Goal: Transaction & Acquisition: Purchase product/service

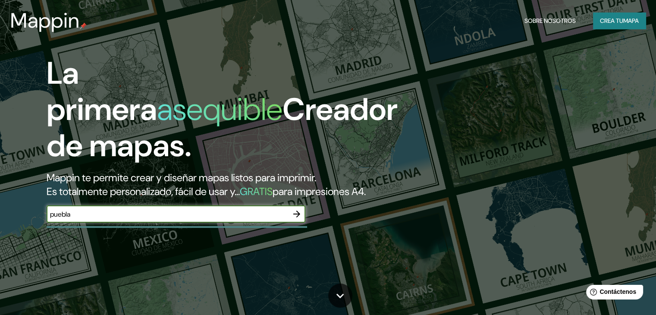
type input "puebla"
click at [298, 219] on icon "button" at bounding box center [297, 214] width 10 height 10
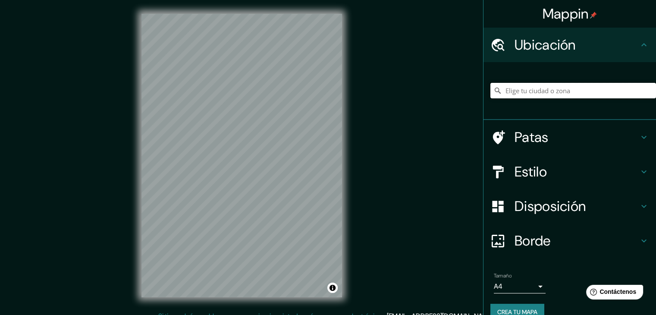
click at [609, 86] on input "Elige tu ciudad o zona" at bounding box center [573, 91] width 166 height 16
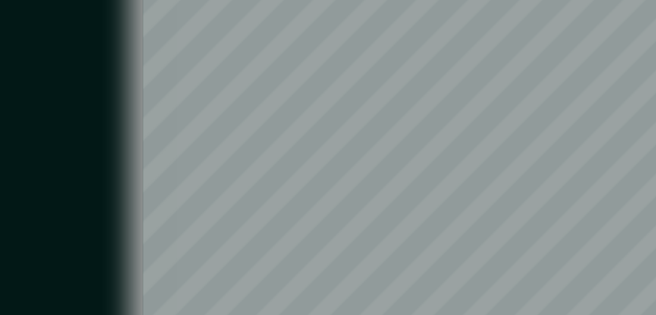
type input "Puebla, Puebla, México"
click at [122, 119] on div "Mappin Ubicación Puebla, Puebla, México Puebla Puebla, México Puebla México La …" at bounding box center [328, 162] width 656 height 325
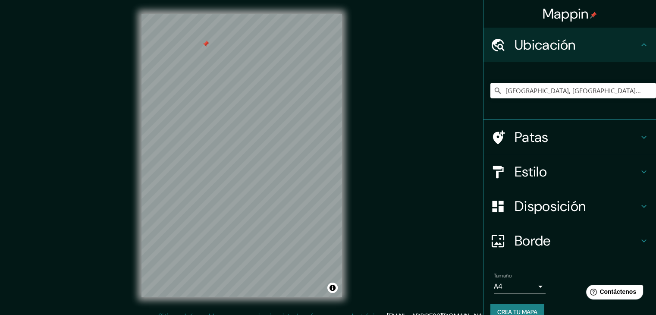
click at [592, 210] on h4 "Disposición" at bounding box center [577, 206] width 124 height 17
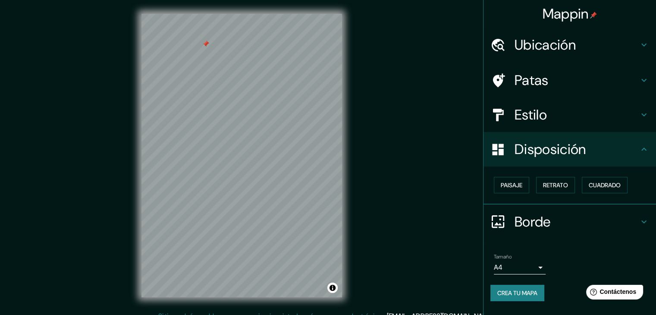
click at [612, 151] on h4 "Disposición" at bounding box center [577, 149] width 124 height 17
click at [563, 109] on h4 "Estilo" at bounding box center [577, 114] width 124 height 17
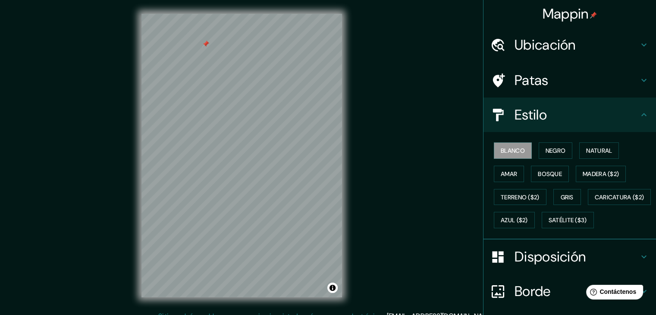
scroll to position [87, 0]
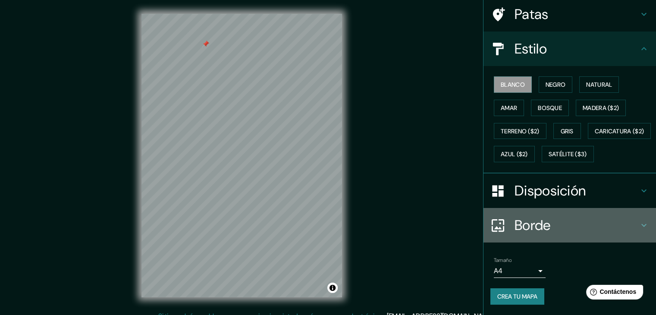
click at [540, 230] on font "Borde" at bounding box center [533, 225] width 36 height 18
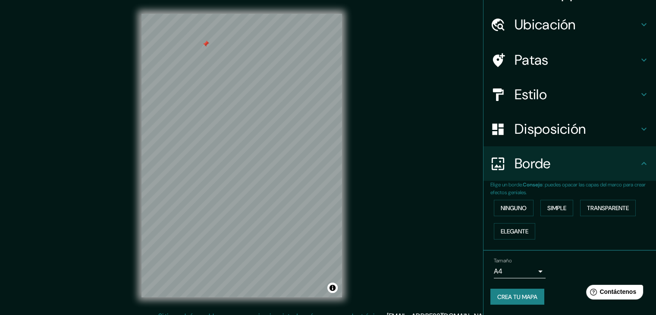
scroll to position [19, 0]
click at [530, 275] on body "Mappin Ubicación Puebla, Puebla, México Puebla Puebla, México Puebla México La …" at bounding box center [328, 157] width 656 height 315
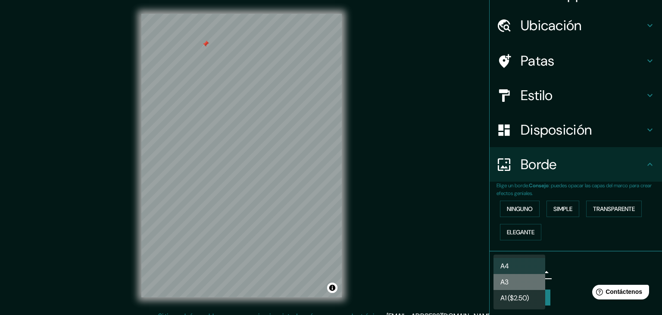
click at [528, 278] on li "A3" at bounding box center [520, 282] width 52 height 16
type input "a4"
click at [527, 275] on body "Mappin Ubicación Puebla, Puebla, México Puebla Puebla, México Puebla México La …" at bounding box center [331, 157] width 662 height 315
drag, startPoint x: 505, startPoint y: 268, endPoint x: 585, endPoint y: 280, distance: 80.3
click at [585, 280] on div at bounding box center [331, 157] width 662 height 315
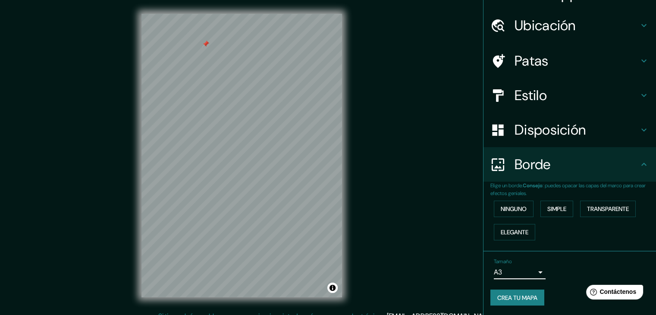
click at [385, 195] on div "Mappin Ubicación Puebla, Puebla, México Puebla Puebla, México Puebla México La …" at bounding box center [328, 162] width 656 height 325
click at [452, 215] on div "Mappin Ubicación Puebla, Puebla, México Puebla Puebla, México Puebla México La …" at bounding box center [328, 162] width 656 height 325
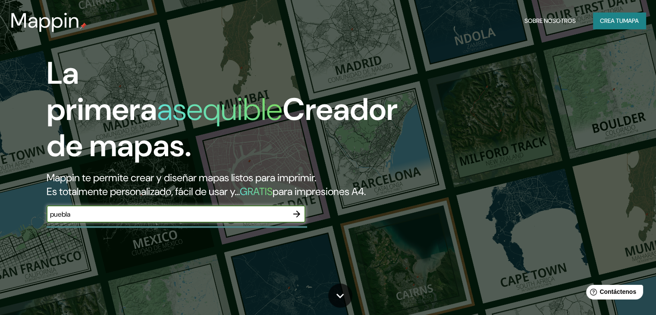
type input "puebla"
click at [298, 219] on icon "button" at bounding box center [297, 214] width 10 height 10
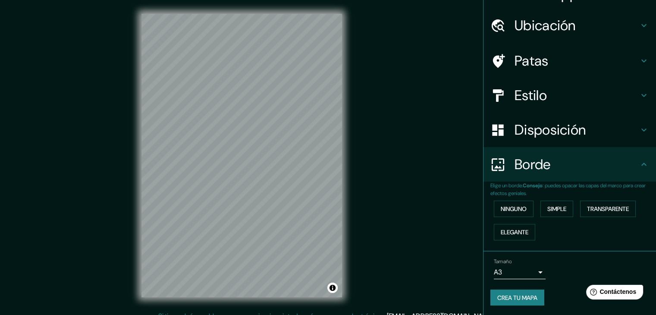
click at [559, 23] on font "Ubicación" at bounding box center [545, 25] width 61 height 18
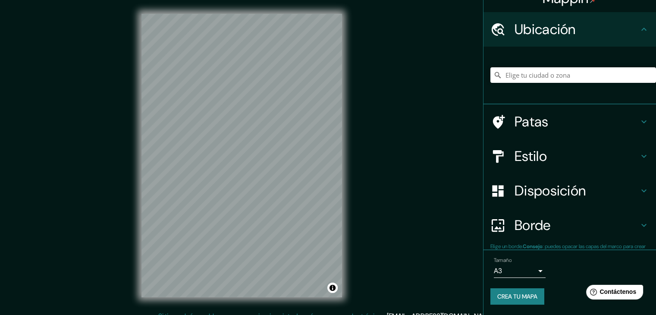
scroll to position [15, 0]
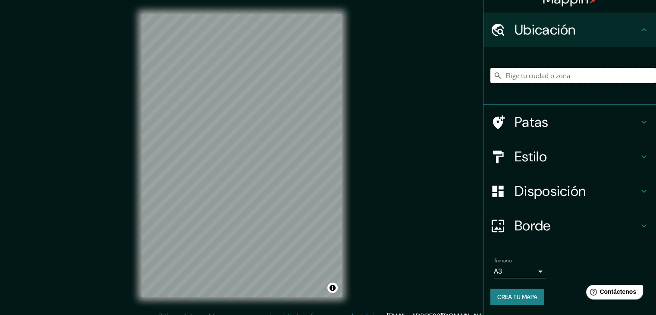
click at [533, 83] on input "Elige tu ciudad o zona" at bounding box center [573, 76] width 166 height 16
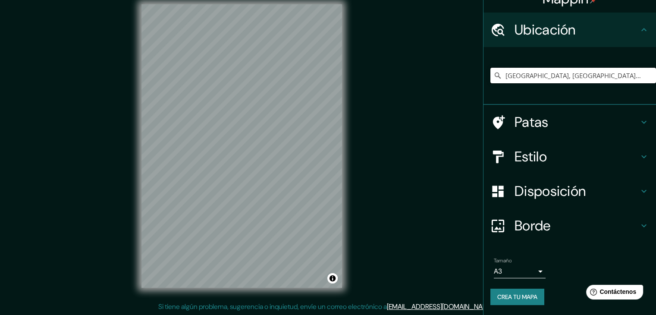
scroll to position [10, 0]
type input "Puebla, Puebla, México"
click at [512, 290] on button "Crea tu mapa" at bounding box center [517, 297] width 54 height 16
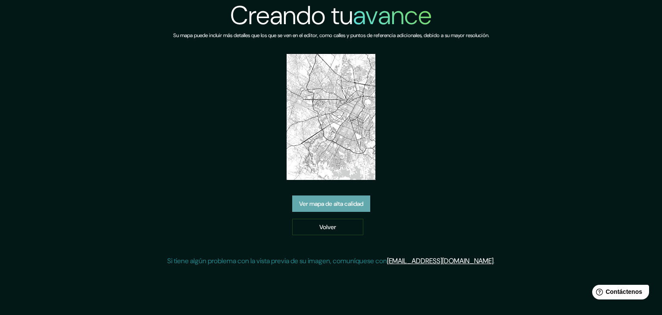
click at [357, 206] on font "Ver mapa de alta calidad" at bounding box center [331, 204] width 64 height 8
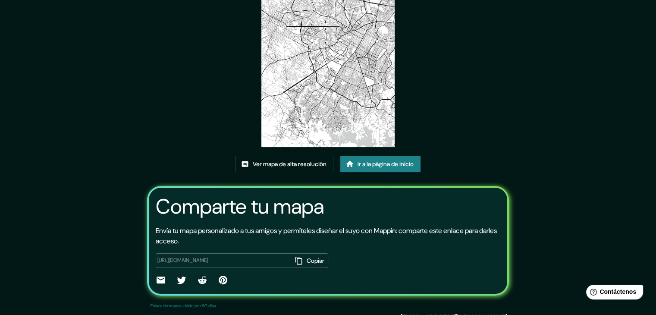
scroll to position [68, 0]
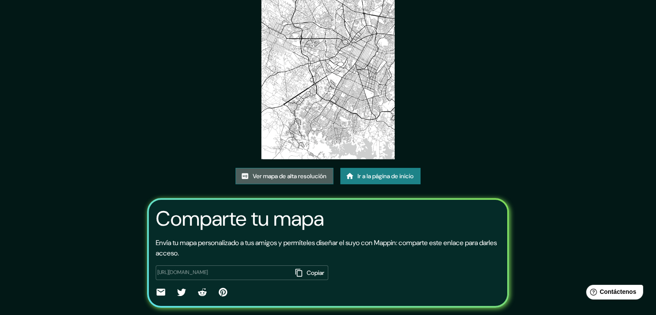
click at [310, 175] on font "Ver mapa de alta resolución" at bounding box center [290, 176] width 74 height 8
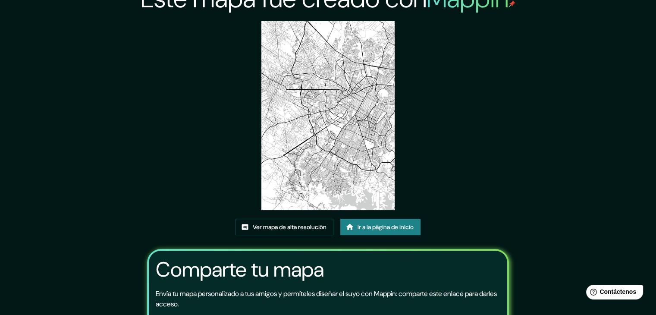
scroll to position [0, 0]
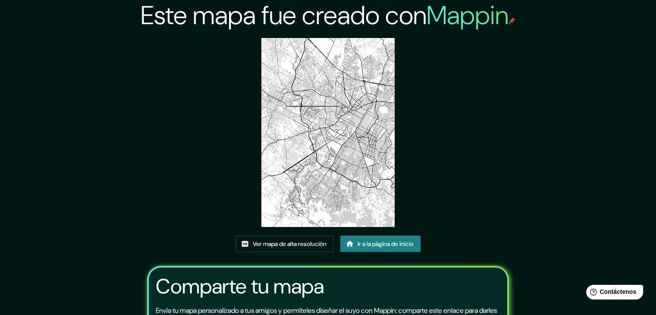
click at [323, 98] on img at bounding box center [328, 132] width 134 height 189
click at [340, 122] on img at bounding box center [328, 132] width 134 height 189
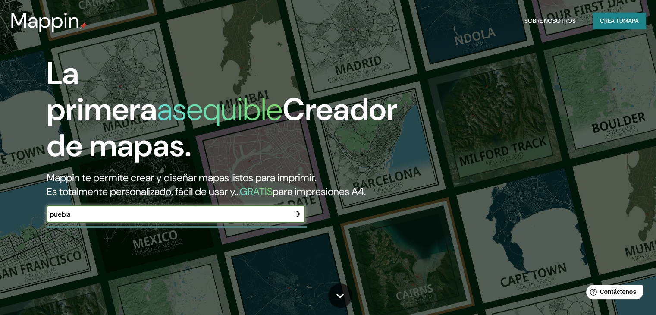
type input "puebla"
click at [298, 217] on icon "button" at bounding box center [296, 213] width 7 height 7
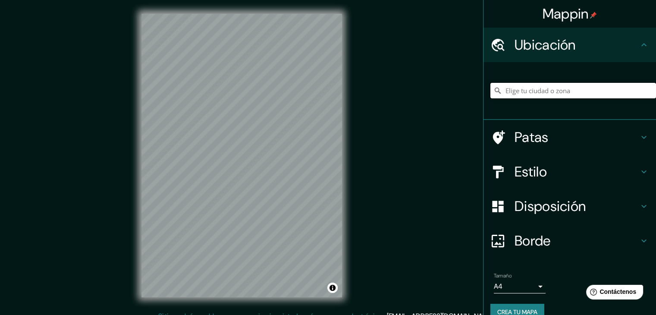
click at [529, 94] on input "Elige tu ciudad o zona" at bounding box center [573, 91] width 166 height 16
type input "[GEOGRAPHIC_DATA], [GEOGRAPHIC_DATA], [GEOGRAPHIC_DATA]"
click at [556, 170] on h4 "Estilo" at bounding box center [577, 171] width 124 height 17
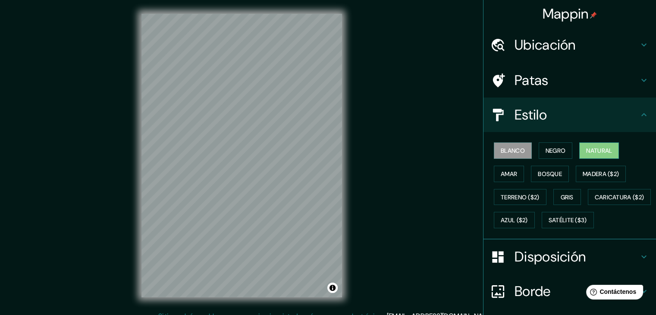
click at [591, 157] on button "Natural" at bounding box center [599, 150] width 40 height 16
click at [504, 176] on font "Amar" at bounding box center [509, 174] width 16 height 8
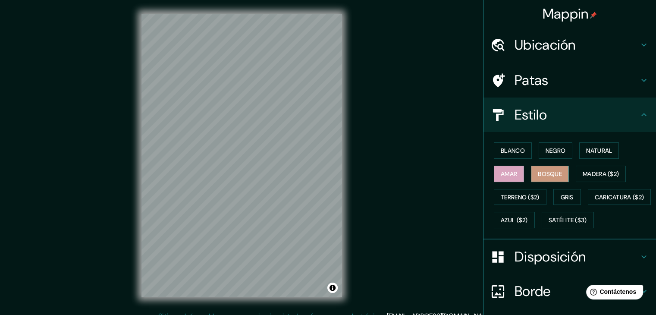
click at [539, 170] on font "Bosque" at bounding box center [550, 174] width 24 height 8
click at [502, 201] on font "Terreno ($2)" at bounding box center [520, 196] width 39 height 11
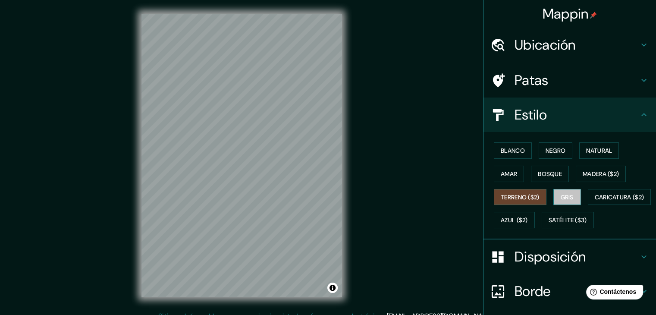
click at [565, 195] on font "Gris" at bounding box center [567, 197] width 13 height 8
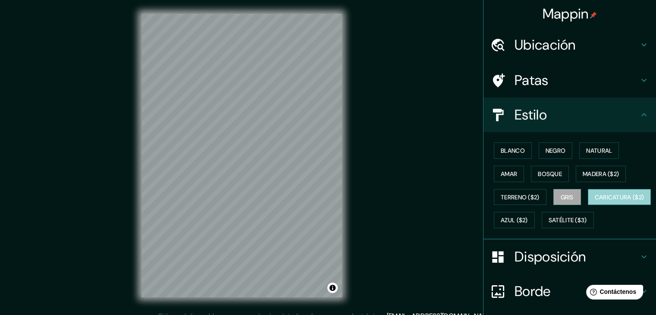
click at [595, 201] on font "Caricatura ($2)" at bounding box center [620, 197] width 50 height 8
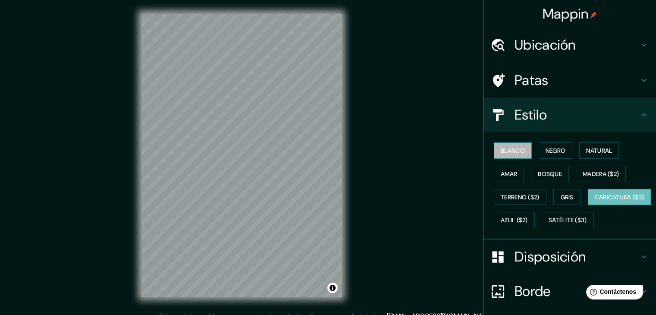
click at [508, 154] on font "Blanco" at bounding box center [513, 151] width 24 height 8
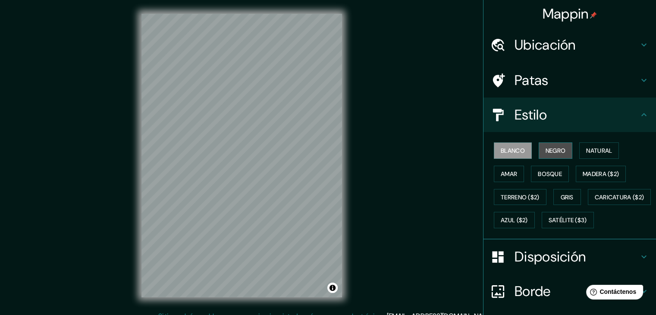
click at [553, 147] on font "Negro" at bounding box center [556, 151] width 20 height 8
click at [568, 199] on font "Gris" at bounding box center [567, 197] width 13 height 8
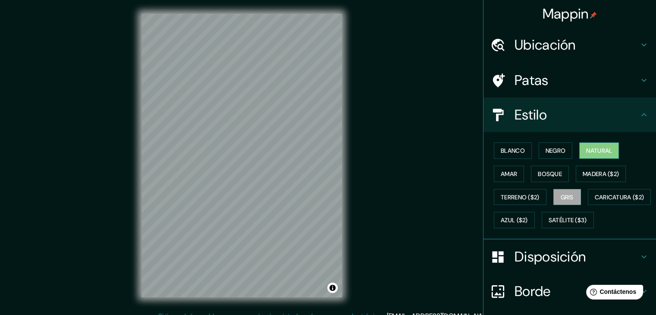
click at [593, 150] on font "Natural" at bounding box center [599, 151] width 26 height 8
click at [555, 176] on font "Bosque" at bounding box center [550, 174] width 24 height 8
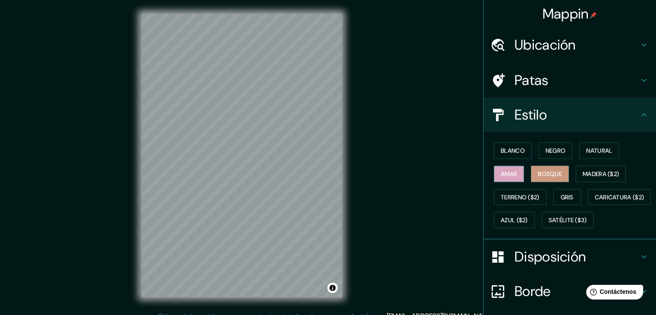
click at [501, 176] on font "Amar" at bounding box center [509, 174] width 16 height 8
click at [546, 149] on font "Negro" at bounding box center [556, 151] width 20 height 8
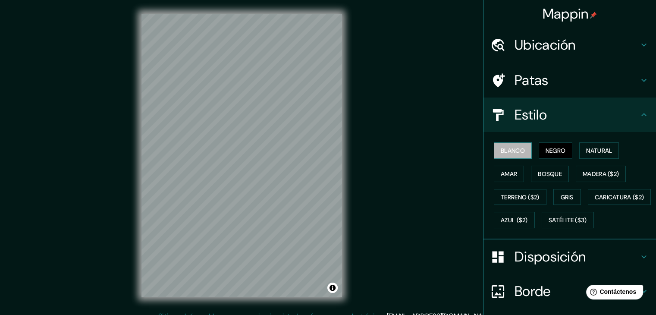
click at [518, 151] on font "Blanco" at bounding box center [513, 151] width 24 height 8
click at [504, 174] on font "Amar" at bounding box center [509, 174] width 16 height 8
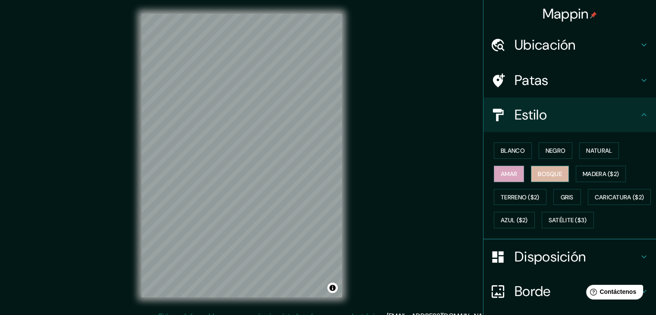
click at [538, 176] on font "Bosque" at bounding box center [550, 174] width 24 height 8
click at [515, 174] on button "Amar" at bounding box center [509, 174] width 30 height 16
